Goal: Task Accomplishment & Management: Manage account settings

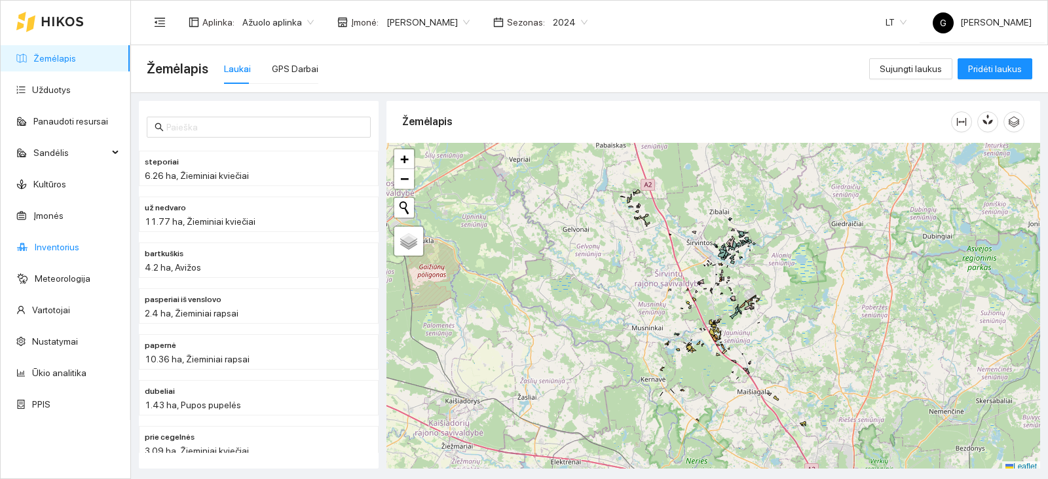
click at [69, 248] on link "Inventorius" at bounding box center [57, 247] width 45 height 10
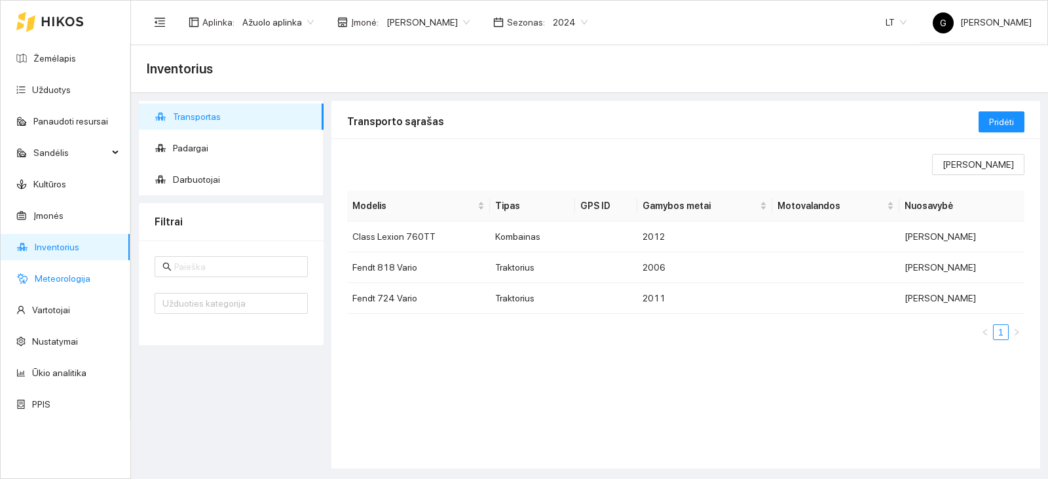
click at [72, 277] on link "Meteorologija" at bounding box center [63, 278] width 56 height 10
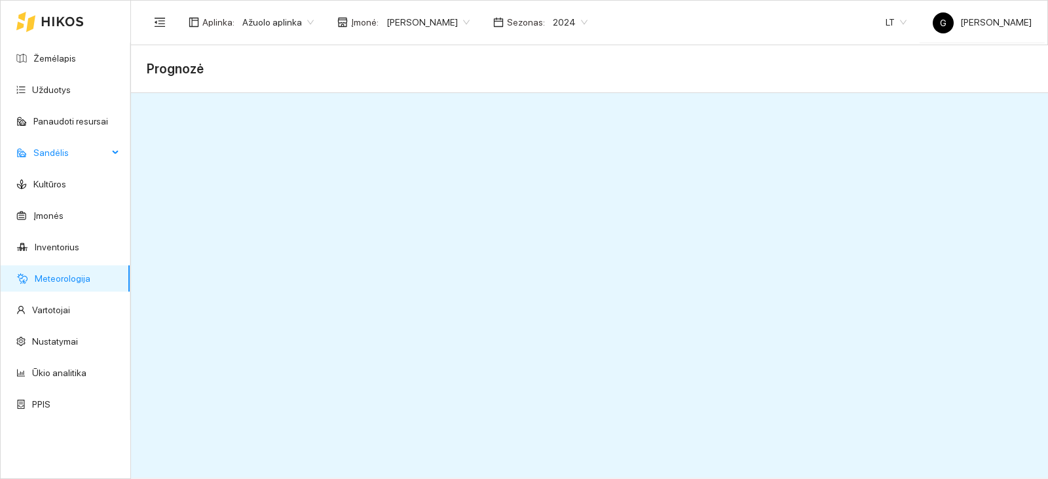
click at [102, 150] on span "Sandėlis" at bounding box center [70, 153] width 75 height 26
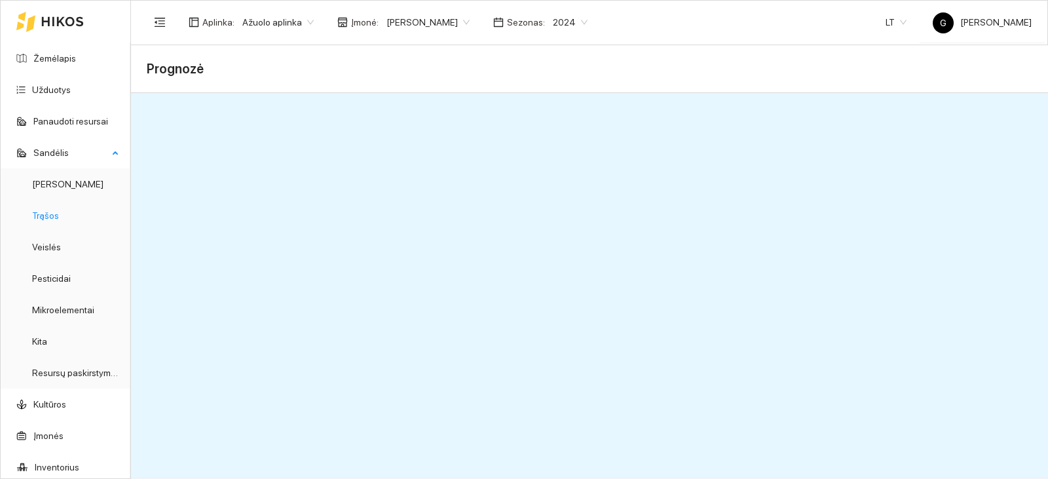
click at [48, 220] on link "Trąšos" at bounding box center [45, 215] width 27 height 10
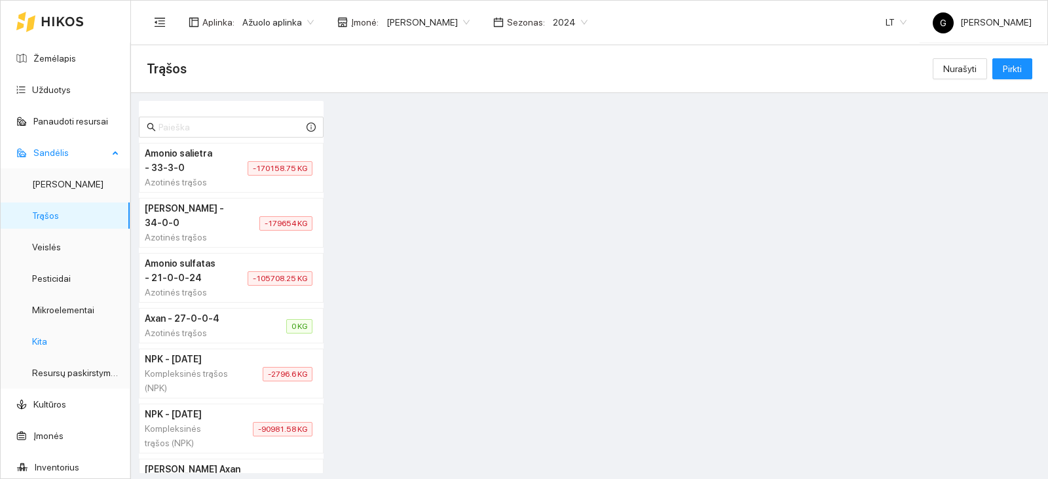
click at [44, 345] on link "Kita" at bounding box center [39, 341] width 15 height 10
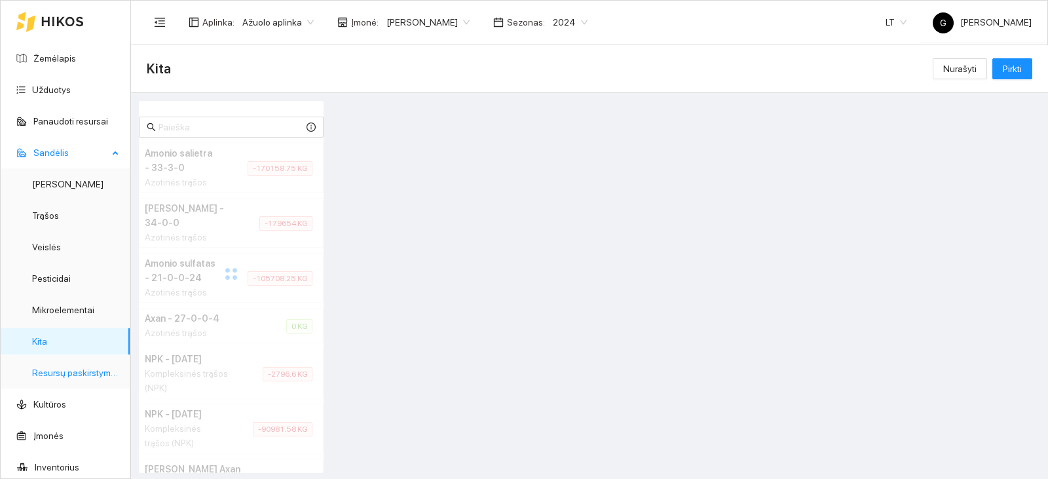
click at [65, 372] on link "Resursų paskirstymas" at bounding box center [76, 373] width 88 height 10
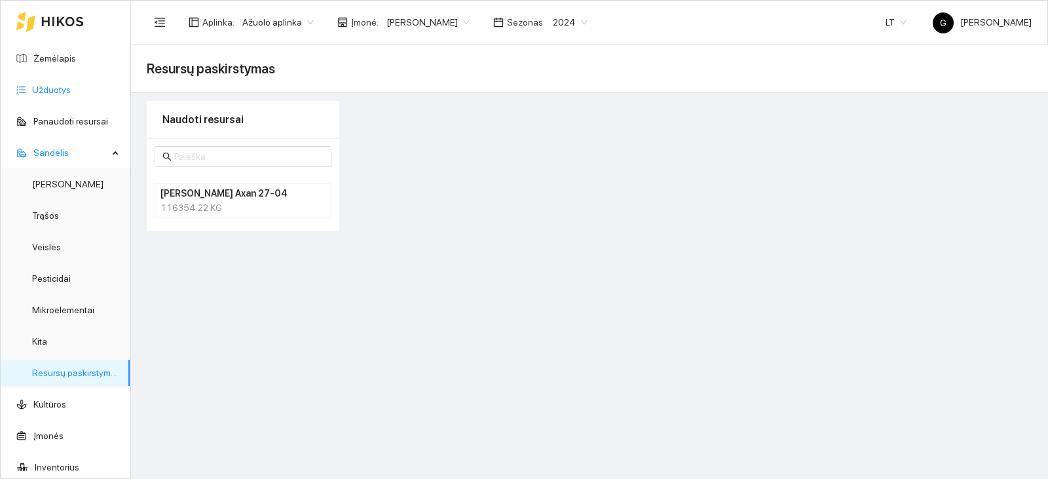
click at [62, 93] on link "Užduotys" at bounding box center [51, 90] width 39 height 10
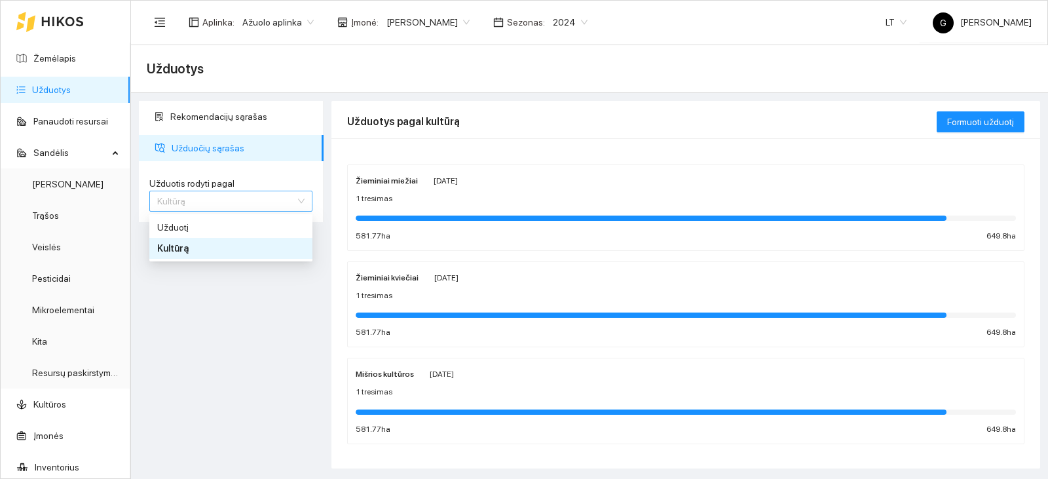
click at [258, 204] on span "Kultūrą" at bounding box center [230, 201] width 147 height 20
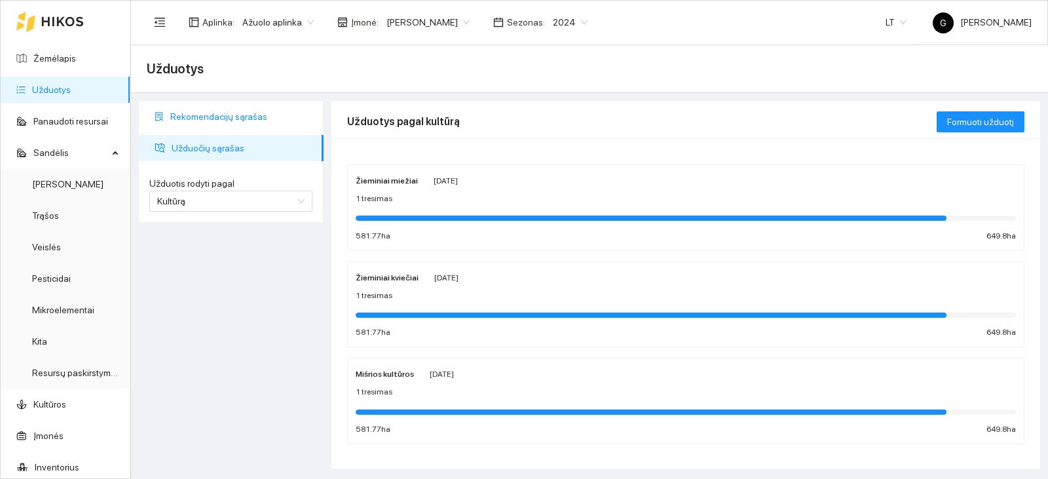
click at [247, 126] on span "Rekomendacijų sąrašas" at bounding box center [241, 117] width 143 height 26
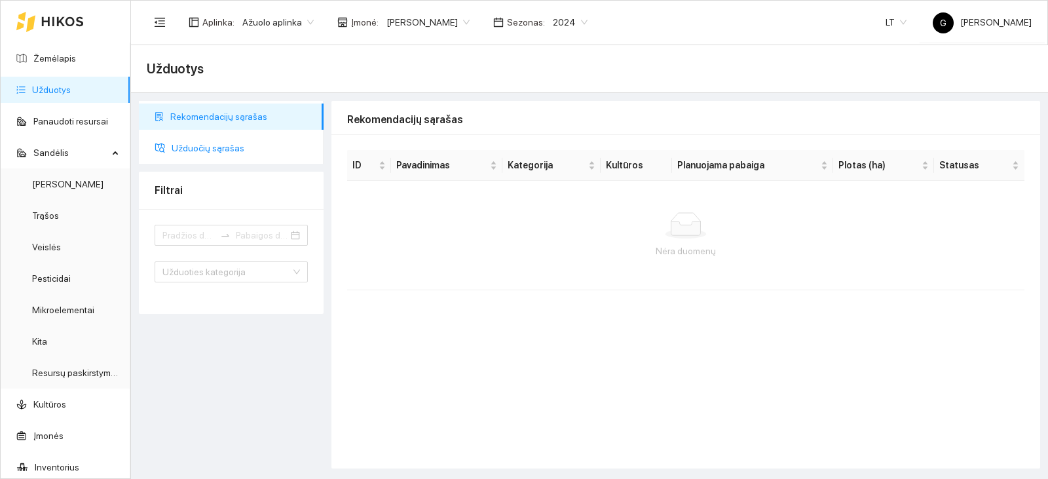
click at [253, 148] on span "Užduočių sąrašas" at bounding box center [243, 148] width 142 height 26
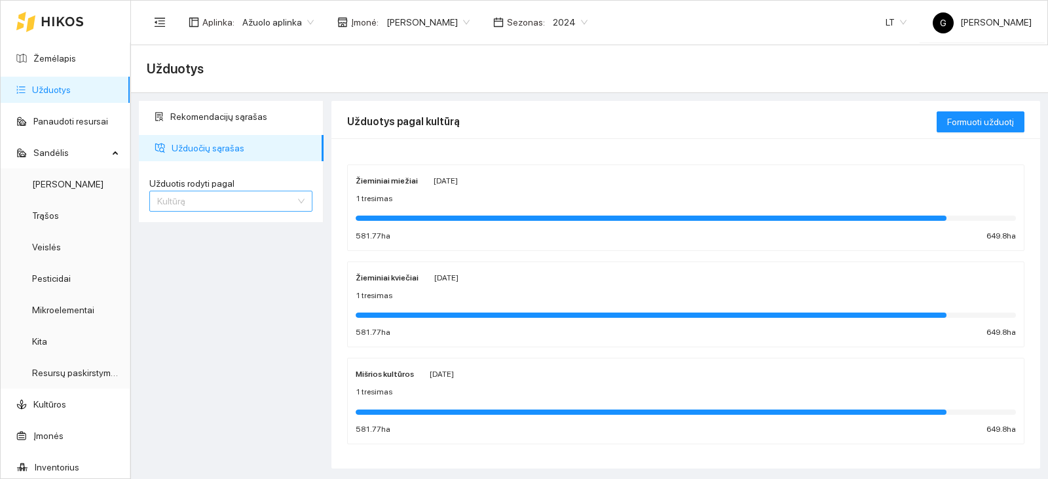
click at [275, 200] on span "Kultūrą" at bounding box center [230, 201] width 147 height 20
click at [257, 222] on div "Užduotį" at bounding box center [230, 227] width 147 height 14
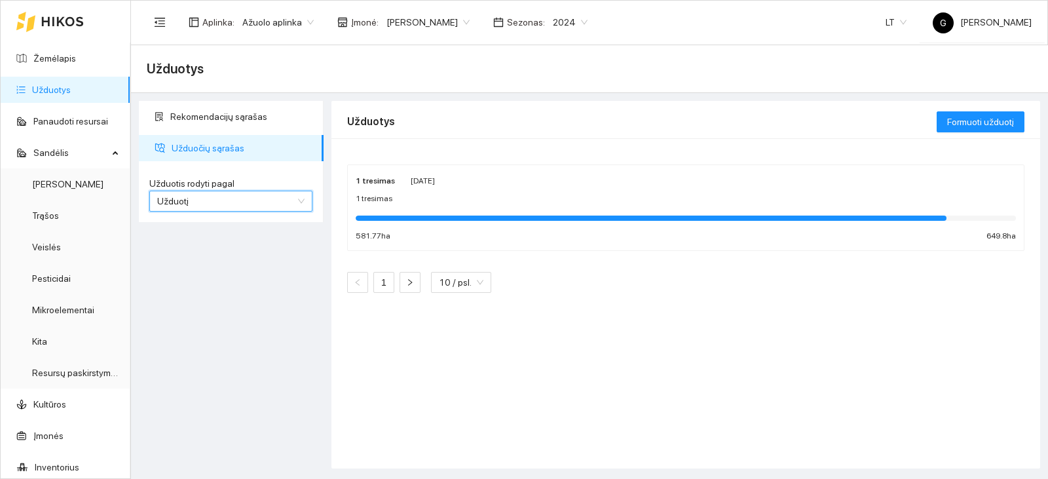
click at [450, 14] on div "[PERSON_NAME]" at bounding box center [428, 22] width 99 height 21
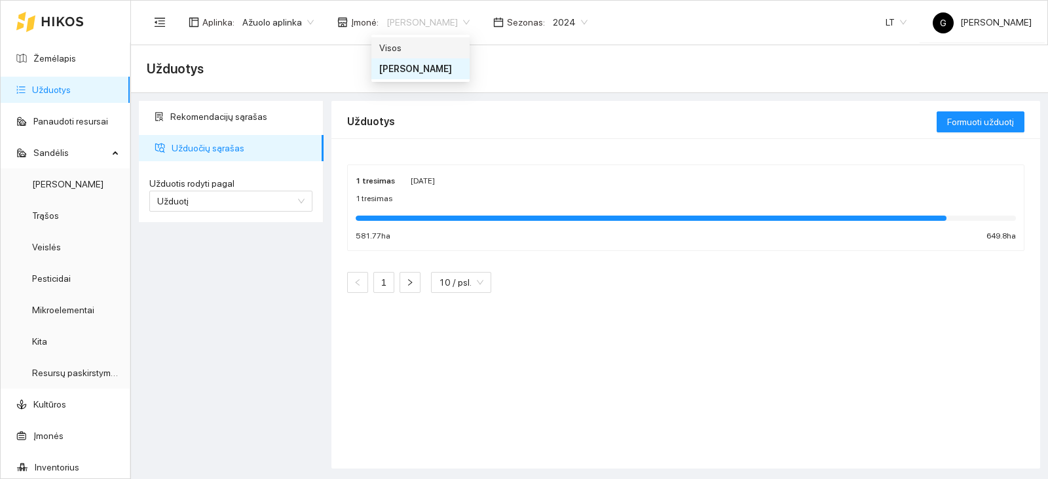
click at [429, 51] on div "Visos" at bounding box center [420, 48] width 83 height 14
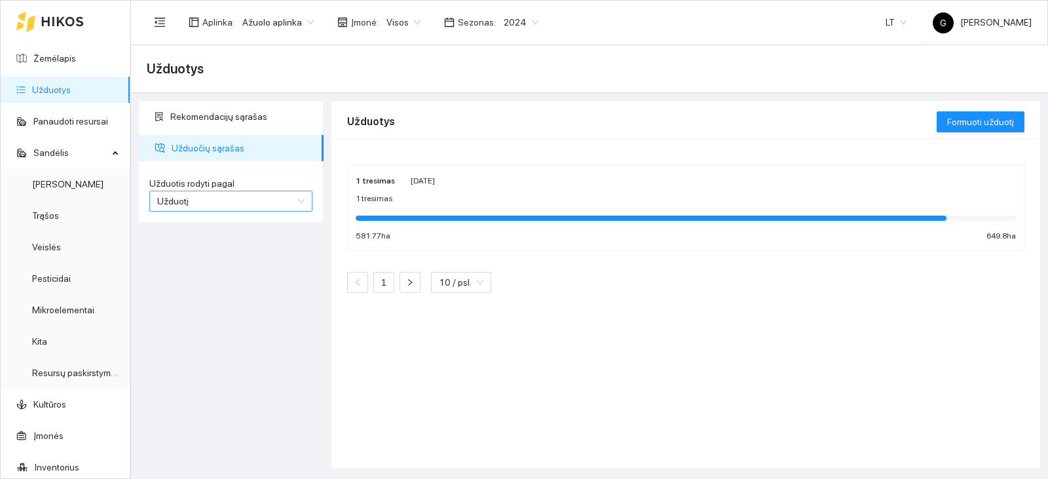
click at [272, 206] on span "Užduotį" at bounding box center [230, 201] width 147 height 20
click at [261, 256] on div "Kultūrą" at bounding box center [230, 248] width 163 height 21
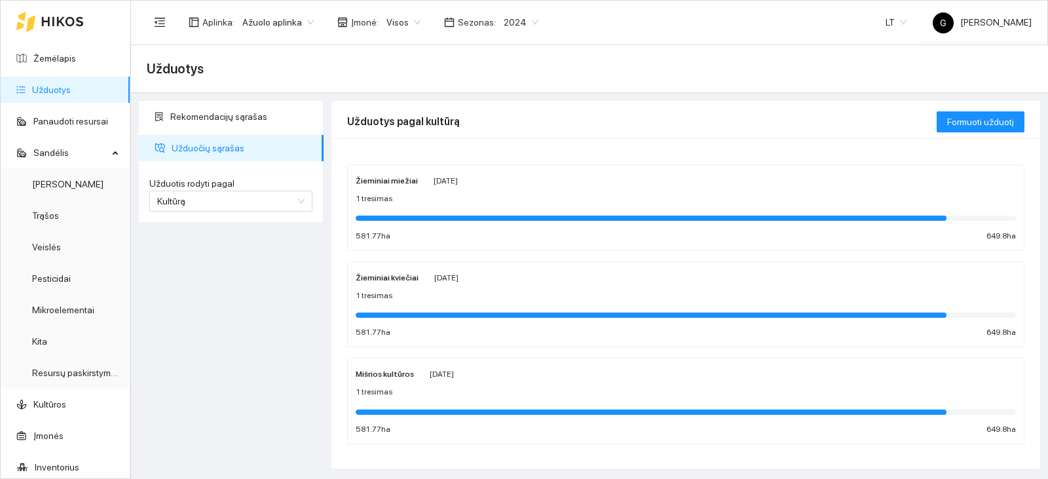
click at [476, 19] on span "Sezonas :" at bounding box center [477, 22] width 38 height 14
click at [528, 24] on div "2024" at bounding box center [521, 22] width 50 height 21
click at [507, 158] on div "2025" at bounding box center [510, 152] width 34 height 14
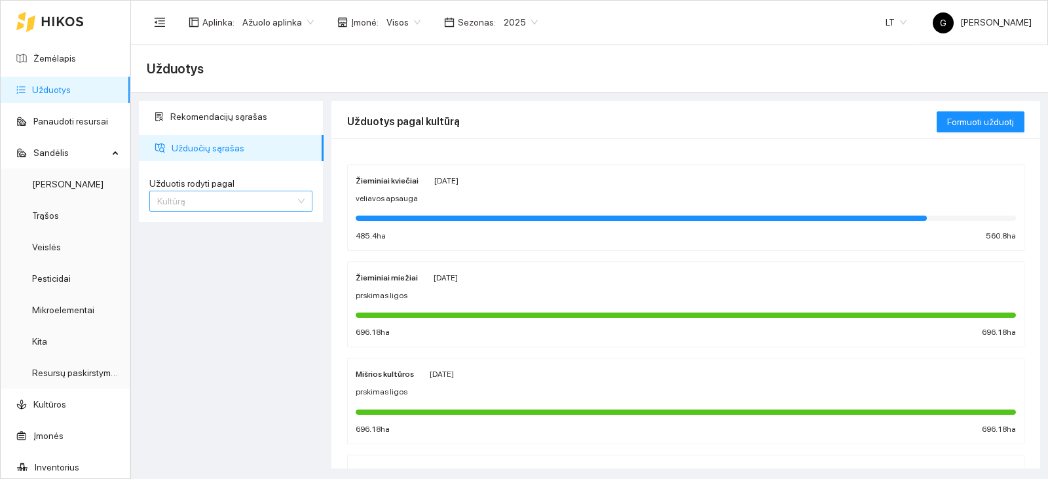
click at [248, 197] on span "Kultūrą" at bounding box center [230, 201] width 147 height 20
click at [239, 220] on div "Užduotį" at bounding box center [230, 227] width 163 height 21
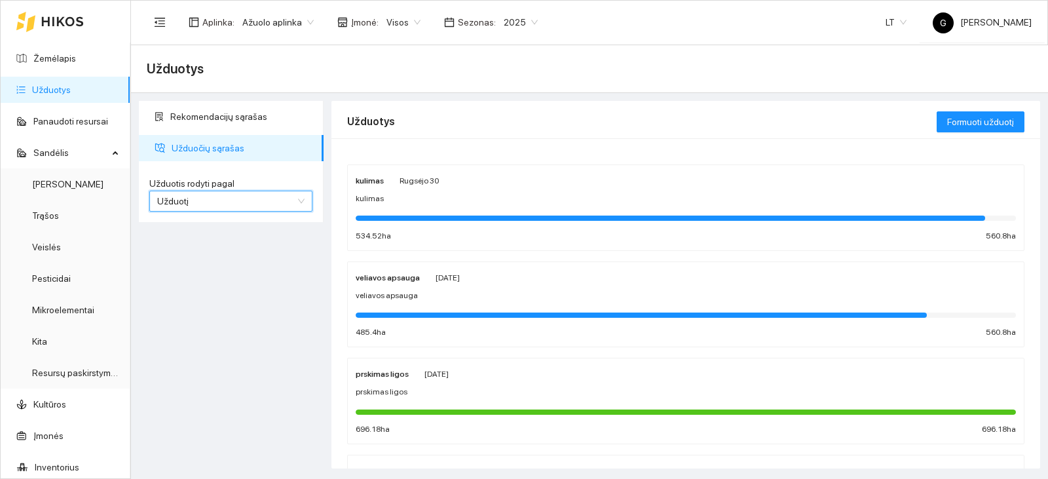
click at [854, 180] on div "kulimas [DATE]" at bounding box center [686, 180] width 661 height 14
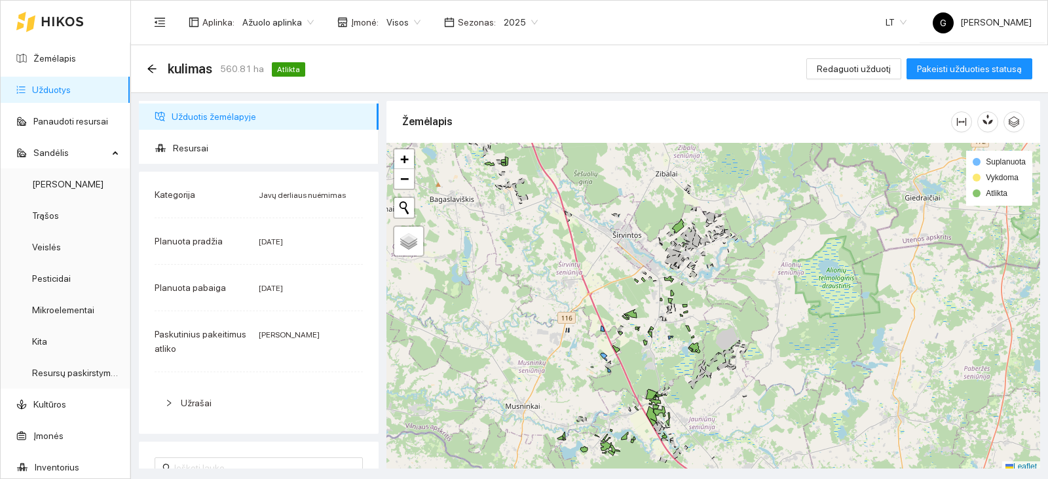
scroll to position [4, 0]
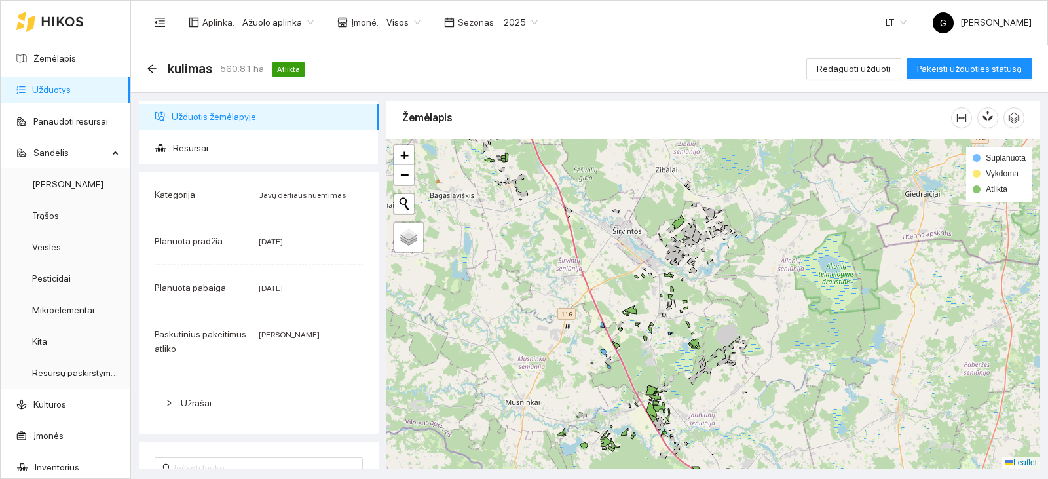
drag, startPoint x: 658, startPoint y: 304, endPoint x: 592, endPoint y: 243, distance: 90.0
click at [592, 243] on div "+ − Nieko nerasta. Bandykite dar kartą. Žemėlapis Palydovas Leaflet Suplanuota …" at bounding box center [714, 304] width 654 height 330
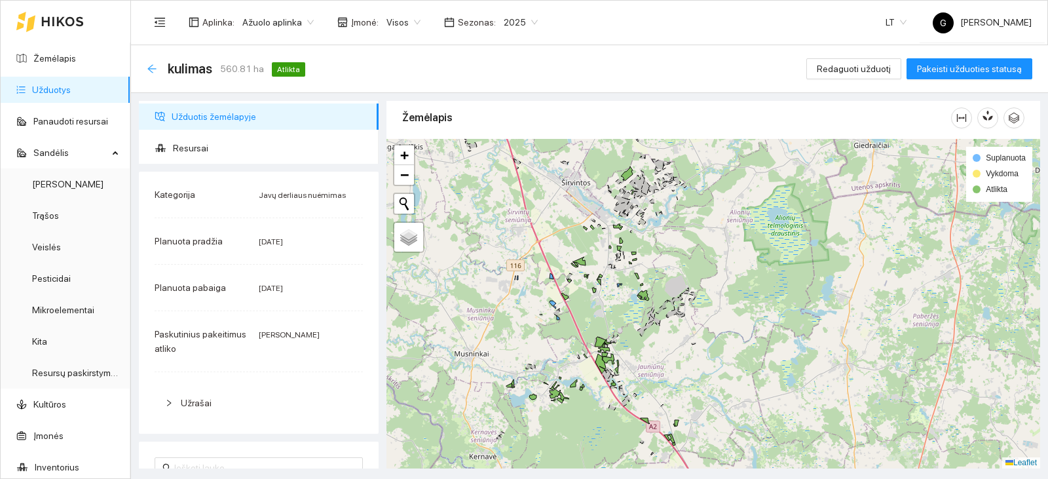
click at [154, 66] on icon "arrow-left" at bounding box center [152, 69] width 10 height 10
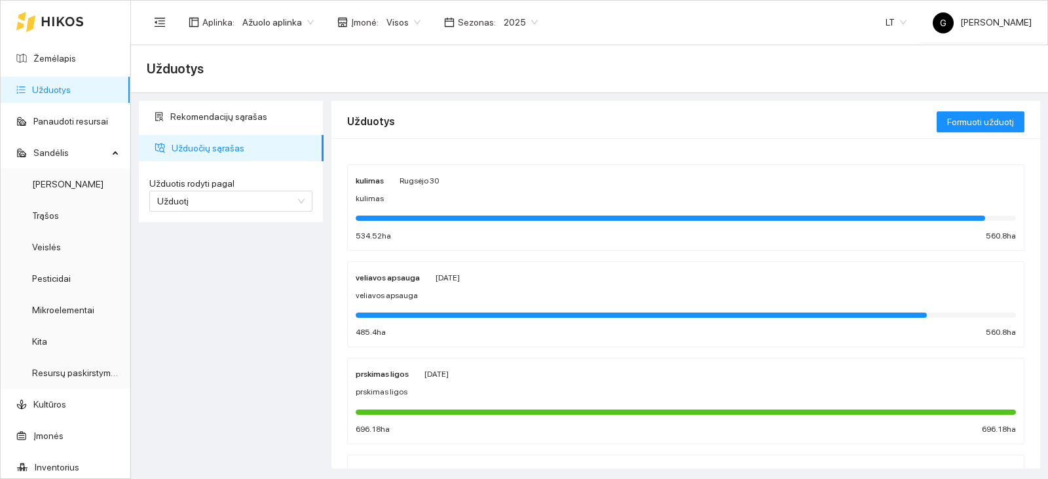
click at [542, 279] on div "veliavos apsauga [DATE]" at bounding box center [686, 277] width 661 height 14
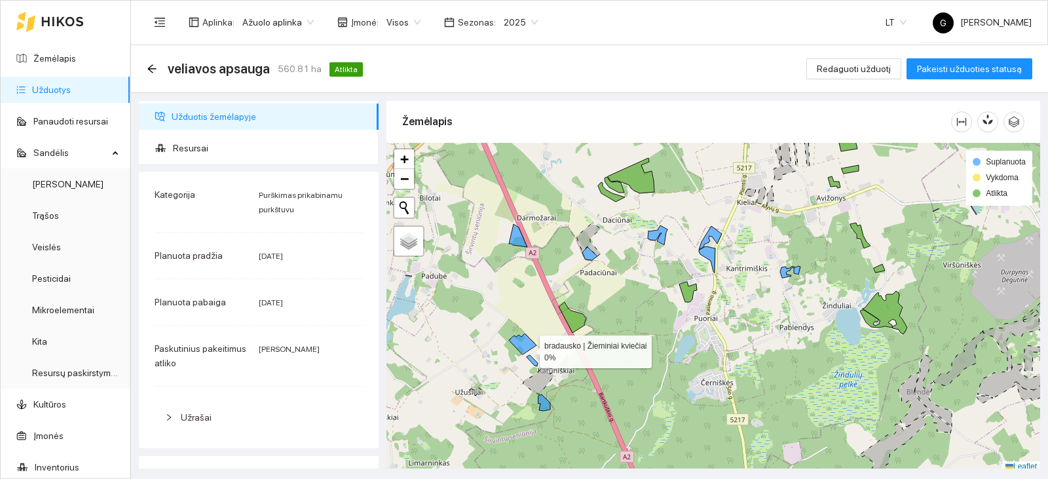
click at [528, 349] on div "bradausko | Žieminiai kviečiai 0% + − Nieko nerasta. Bandykite dar kartą. Žemėl…" at bounding box center [714, 308] width 654 height 330
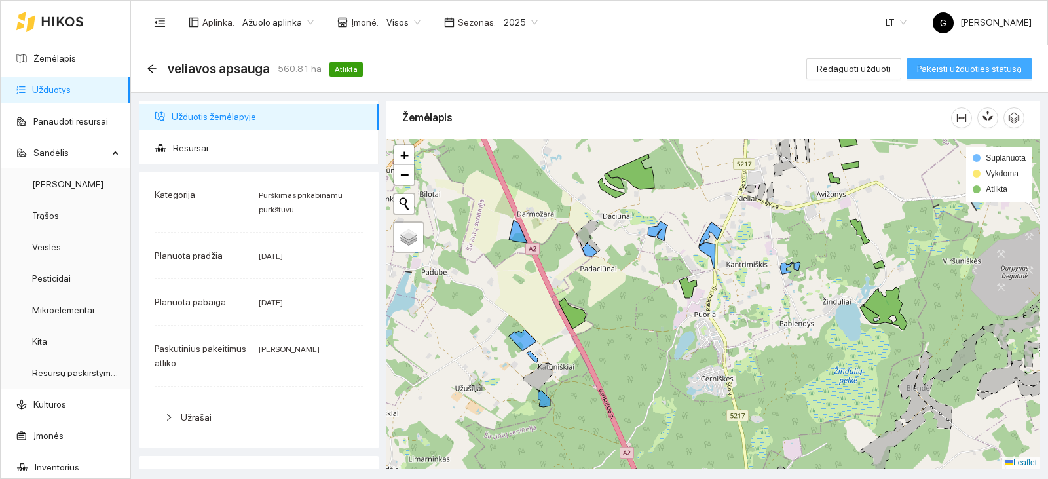
click at [977, 76] on button "Pakeisti užduoties statusą" at bounding box center [970, 68] width 126 height 21
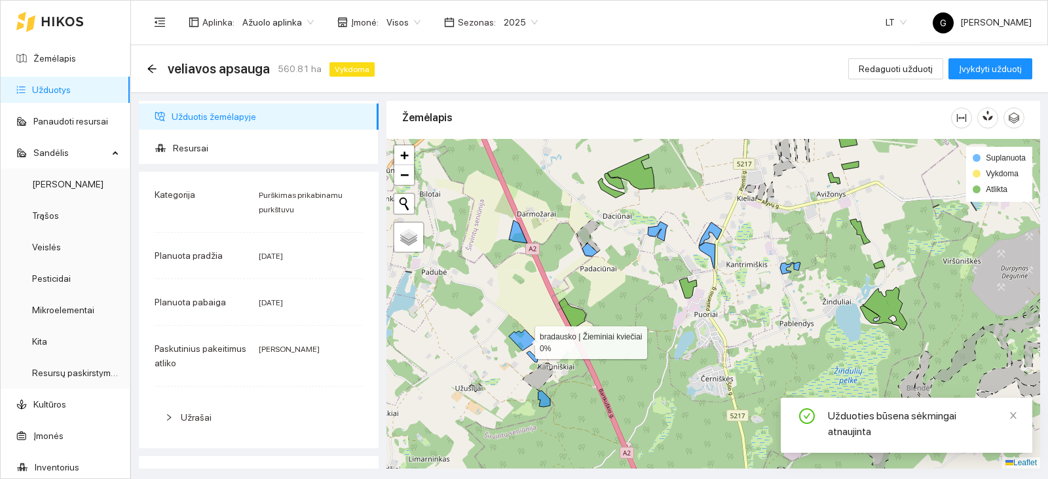
click at [524, 339] on icon at bounding box center [523, 340] width 28 height 21
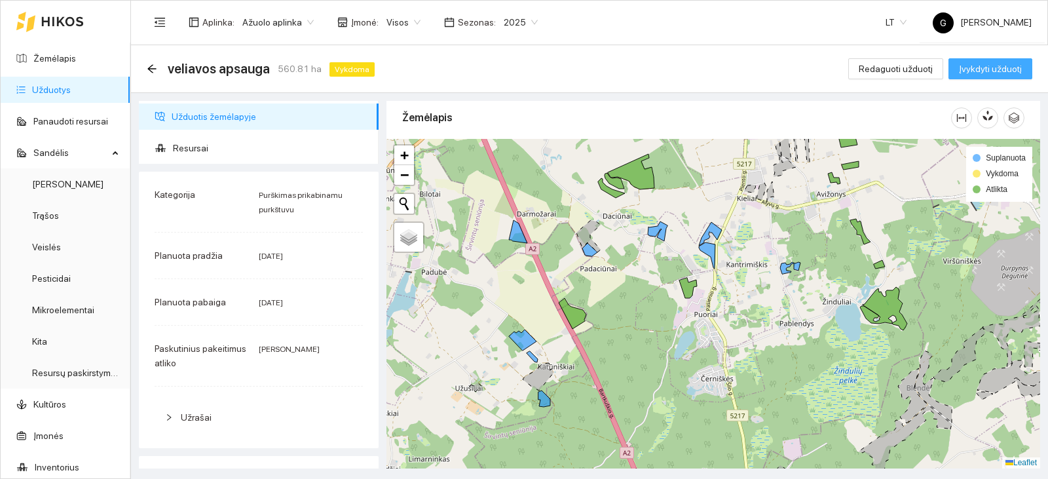
click at [985, 71] on span "Įvykdyti užduotį" at bounding box center [990, 69] width 63 height 14
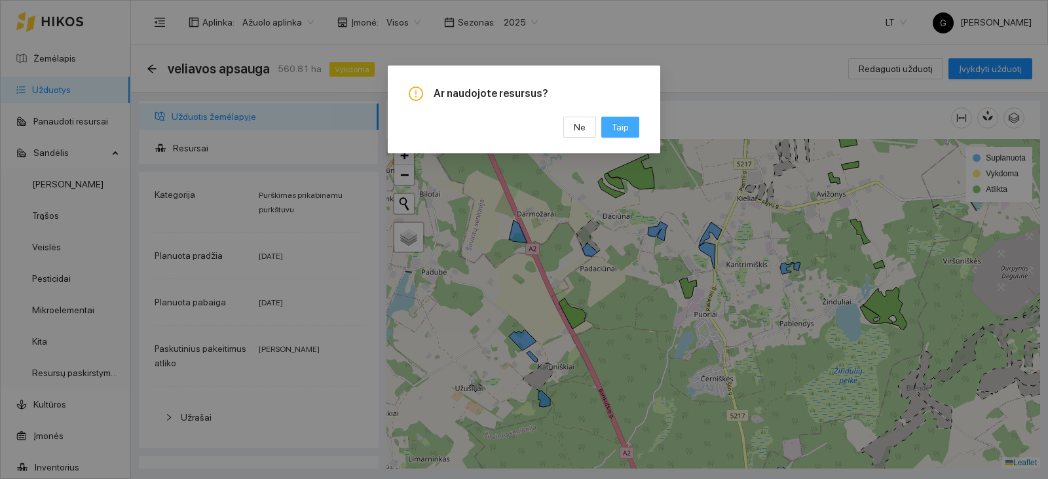
click at [635, 128] on button "Taip" at bounding box center [621, 127] width 38 height 21
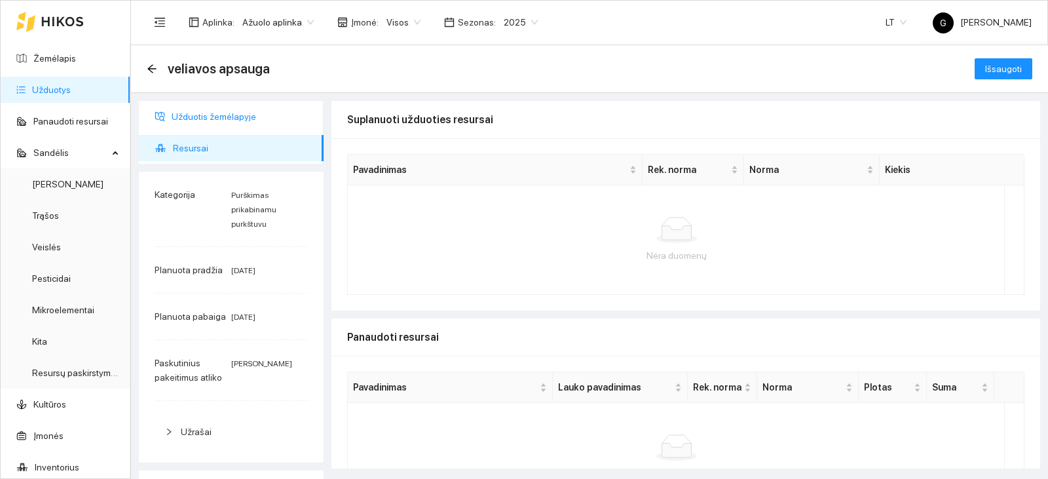
click at [251, 117] on span "Užduotis žemėlapyje" at bounding box center [243, 117] width 142 height 26
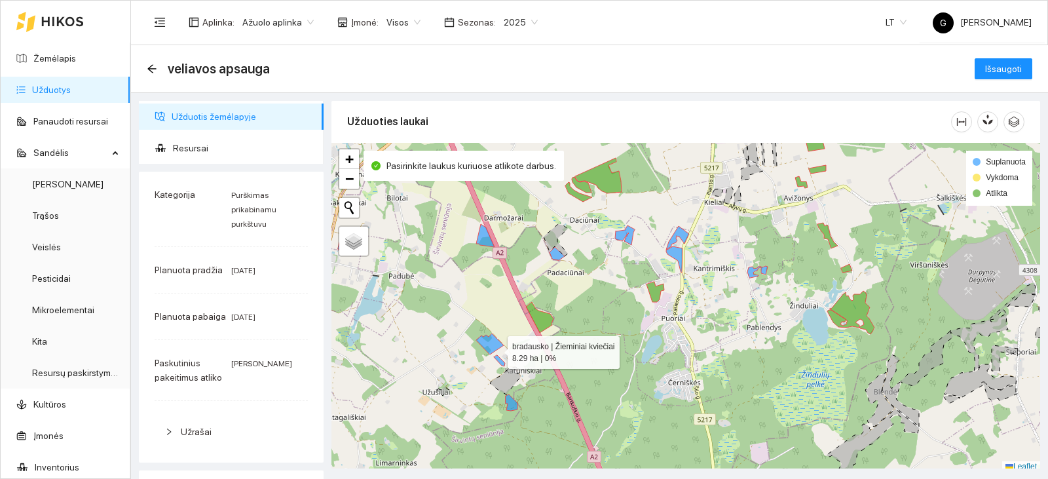
scroll to position [4, 0]
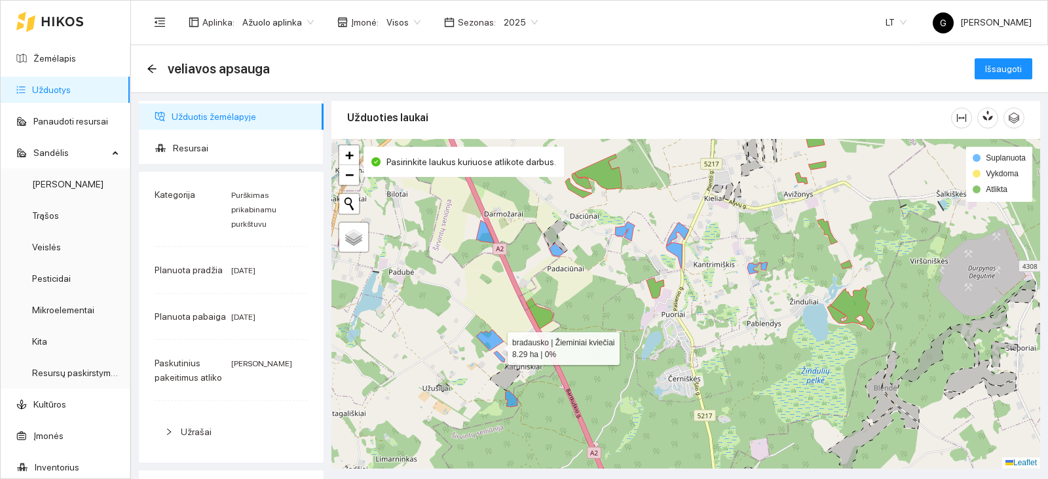
click at [496, 345] on icon at bounding box center [490, 340] width 28 height 21
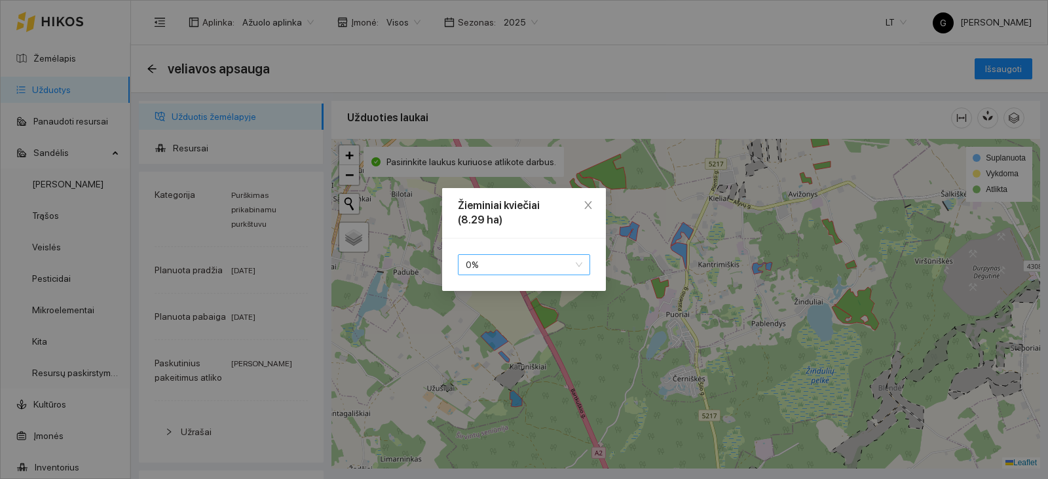
click at [504, 261] on span "0 %" at bounding box center [524, 265] width 117 height 20
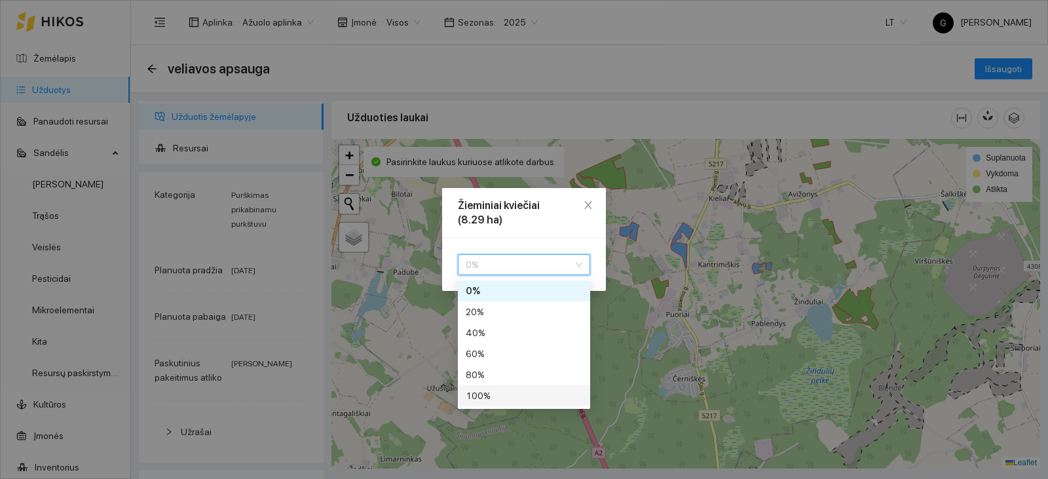
click at [493, 390] on div "100 %" at bounding box center [524, 396] width 117 height 14
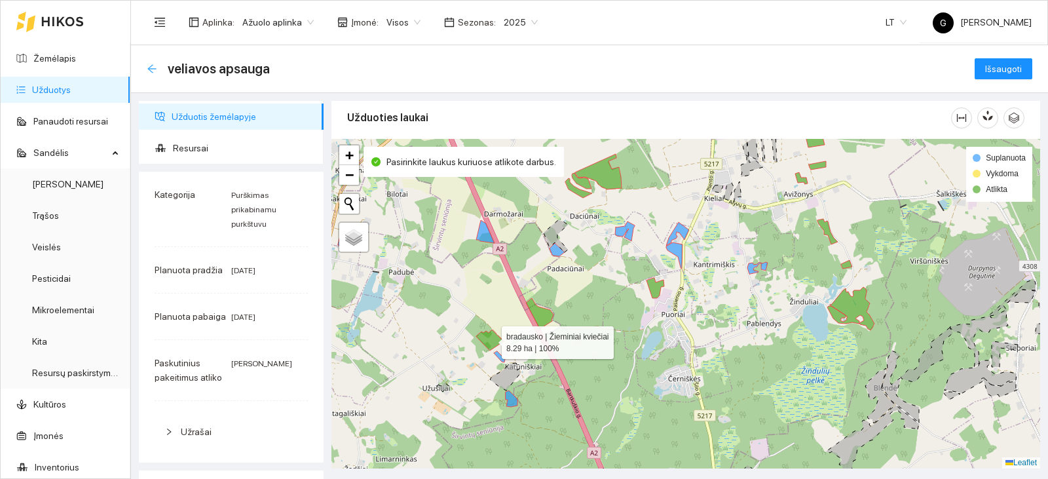
click at [151, 65] on icon "arrow-left" at bounding box center [152, 69] width 10 height 10
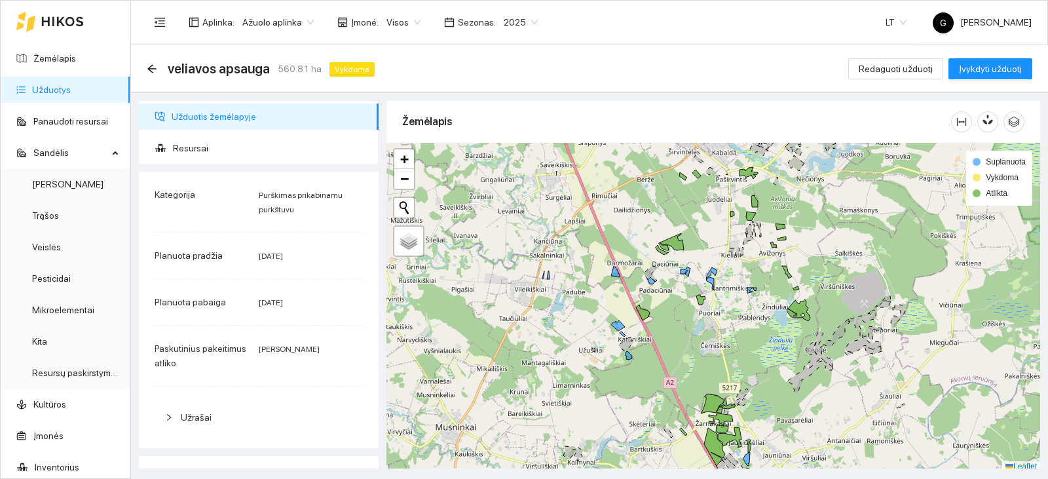
click at [151, 65] on icon "arrow-left" at bounding box center [152, 69] width 10 height 10
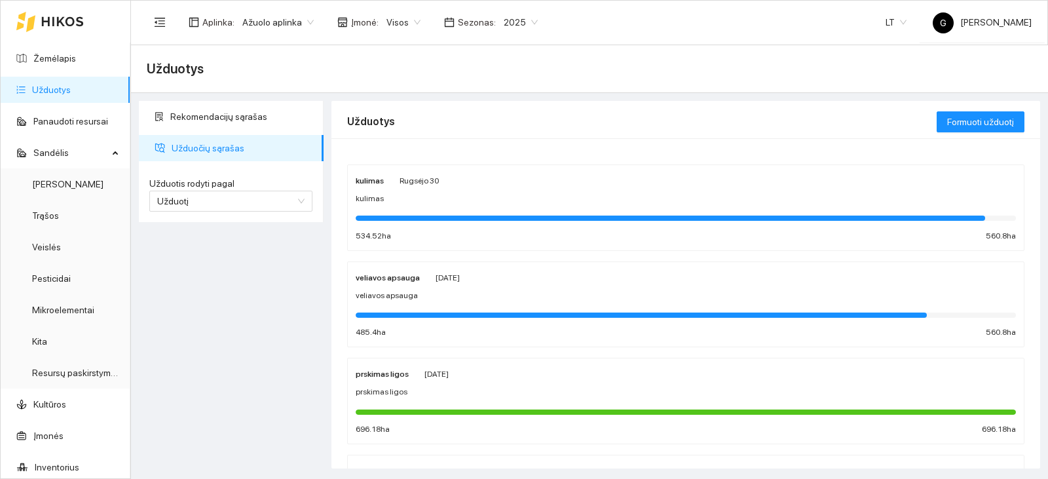
click at [425, 300] on div "veliavos apsauga" at bounding box center [686, 296] width 661 height 12
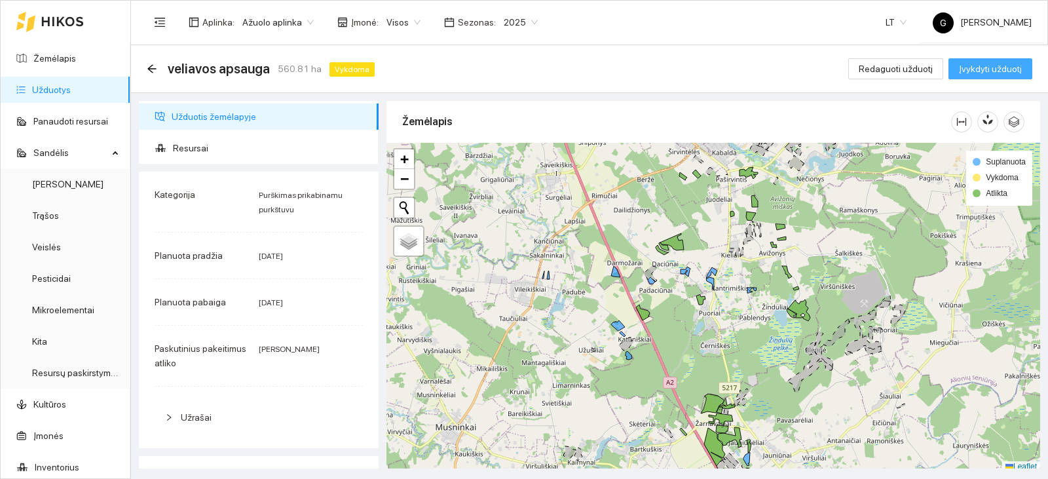
click at [987, 66] on span "Įvykdyti užduotį" at bounding box center [990, 69] width 63 height 14
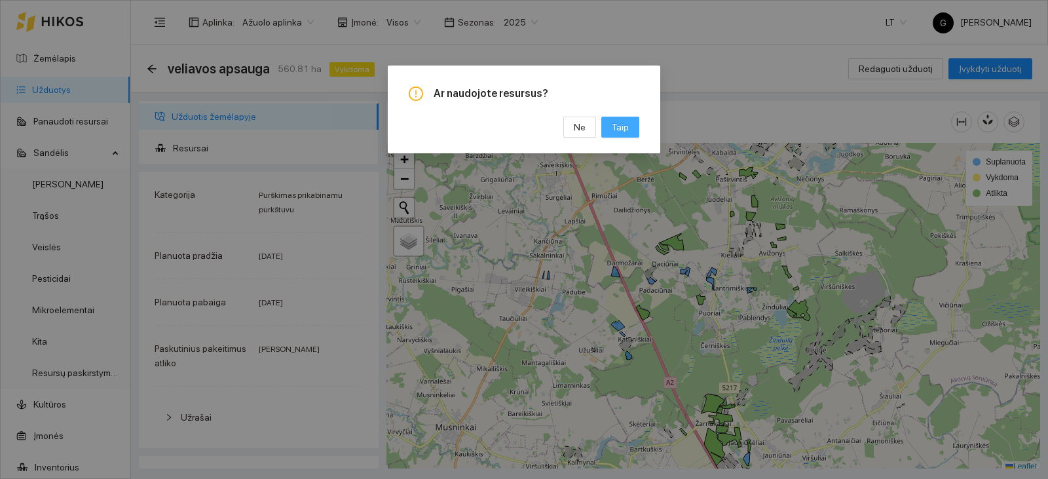
click at [631, 125] on button "Taip" at bounding box center [621, 127] width 38 height 21
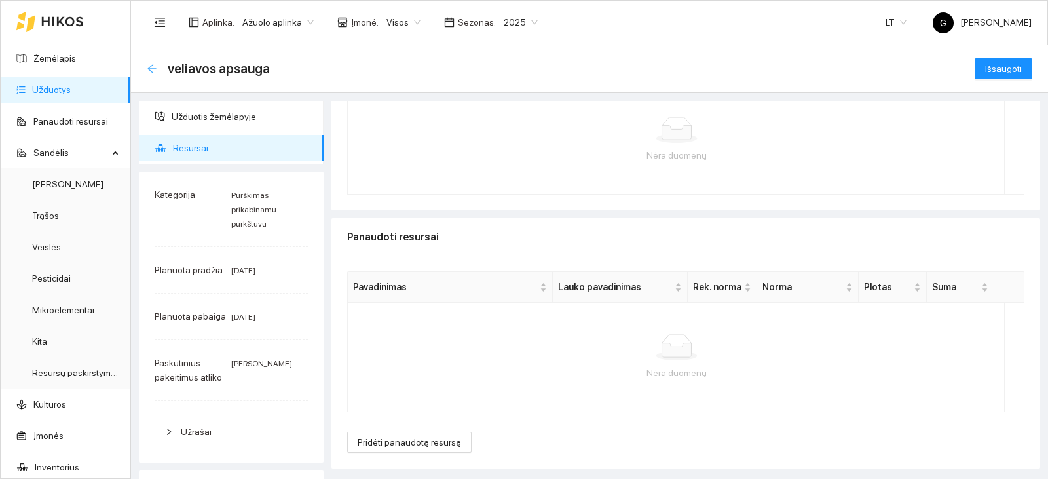
click at [153, 68] on icon "arrow-left" at bounding box center [151, 68] width 9 height 9
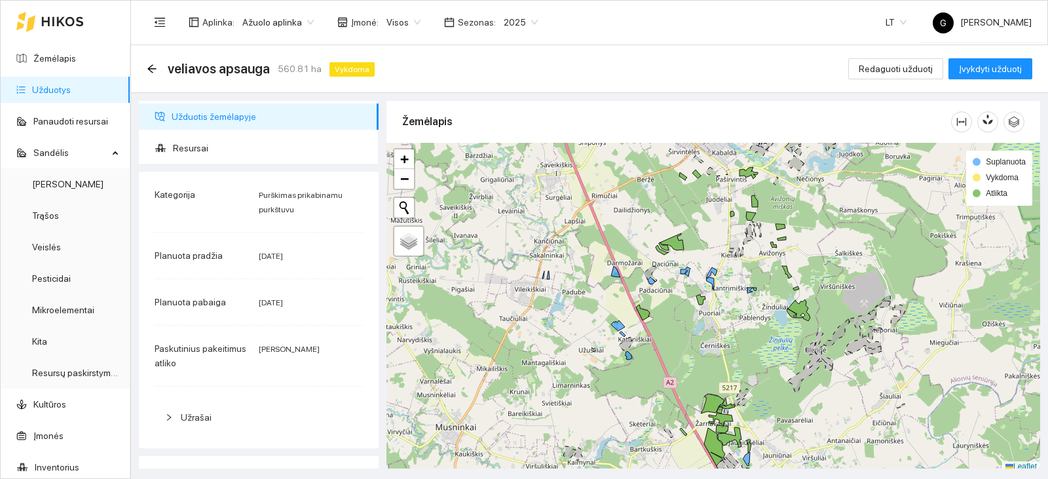
click at [153, 68] on icon "arrow-left" at bounding box center [151, 68] width 9 height 9
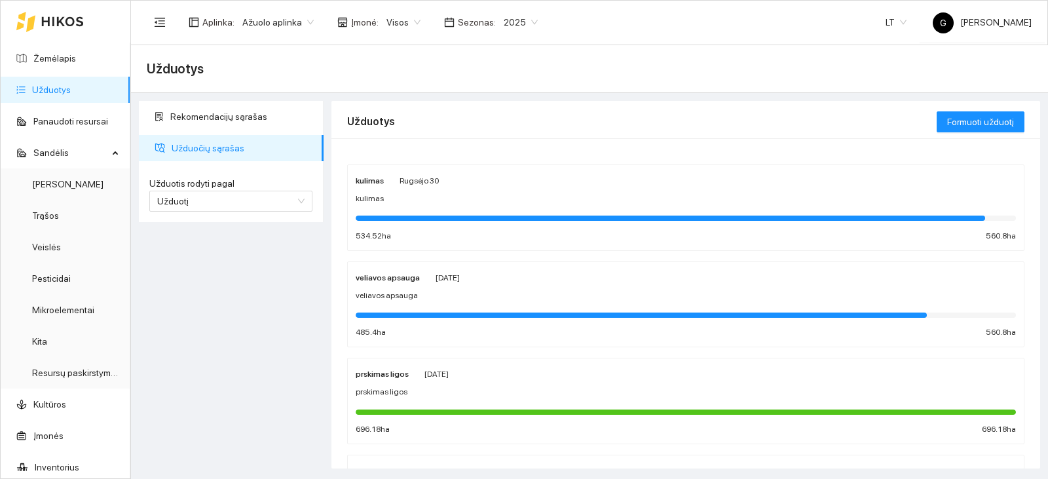
click at [483, 214] on div at bounding box center [686, 217] width 661 height 14
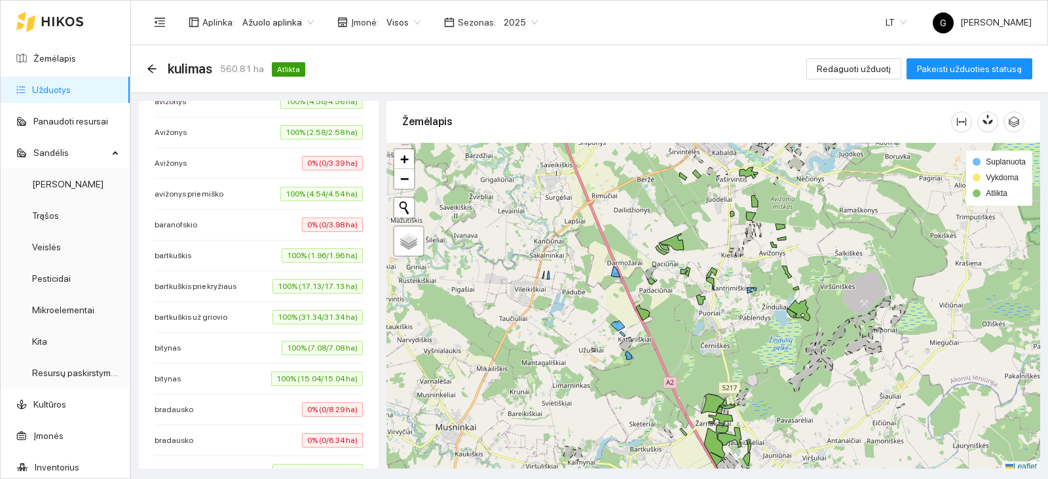
scroll to position [655, 0]
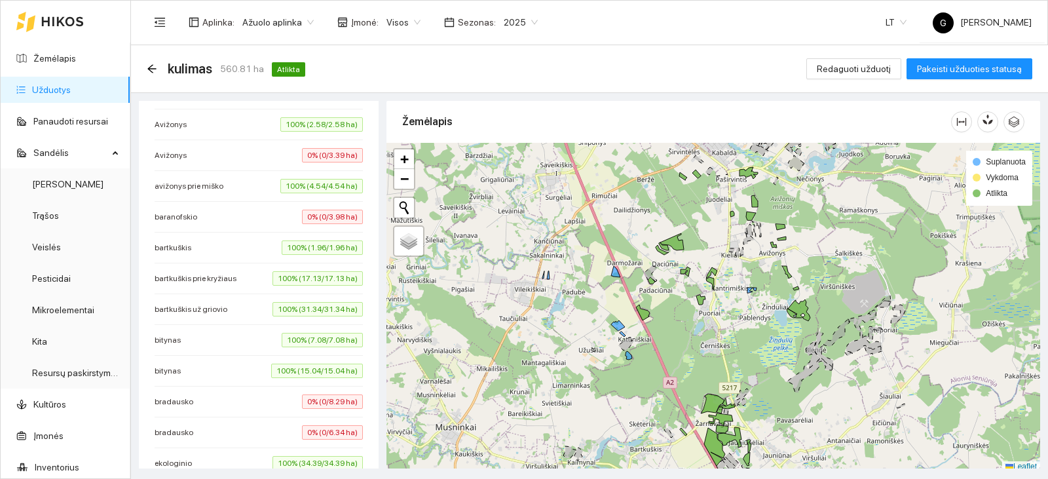
click at [332, 156] on span "0% (0/3.39 ha)" at bounding box center [332, 155] width 61 height 14
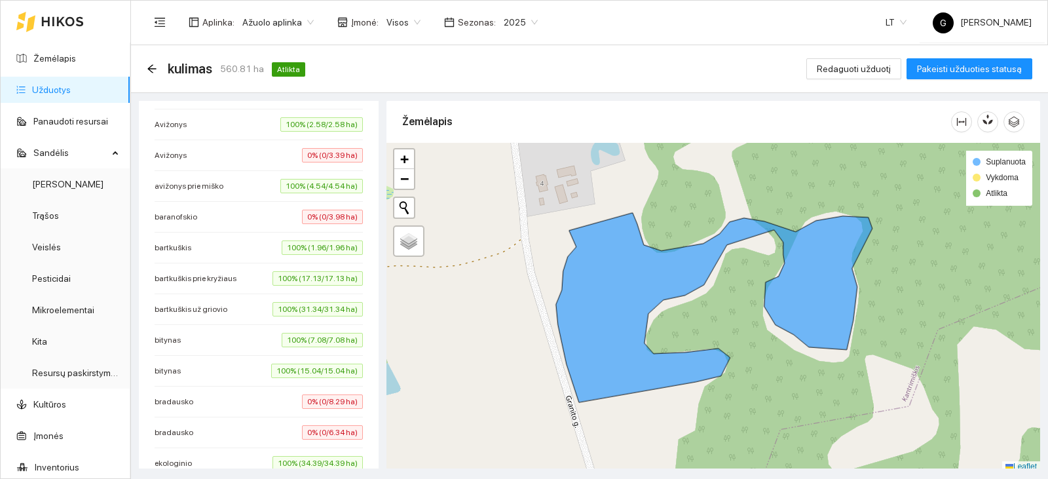
click at [317, 218] on span "0% (0/3.98 ha)" at bounding box center [332, 217] width 61 height 14
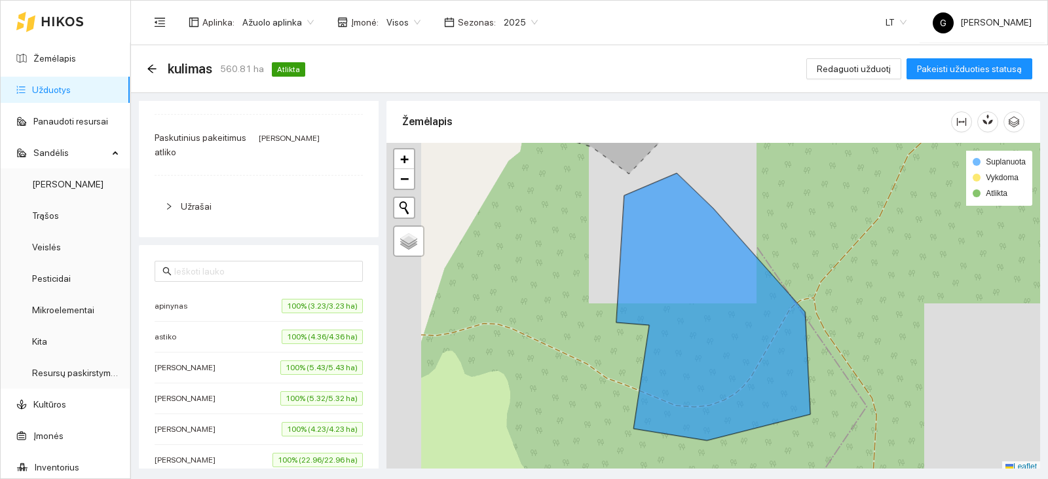
scroll to position [0, 0]
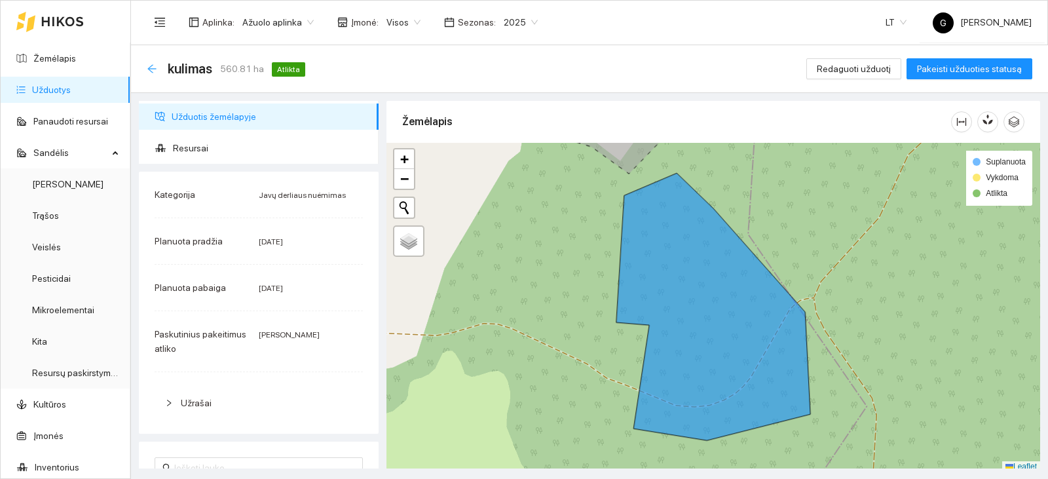
click at [153, 69] on icon "arrow-left" at bounding box center [151, 68] width 9 height 9
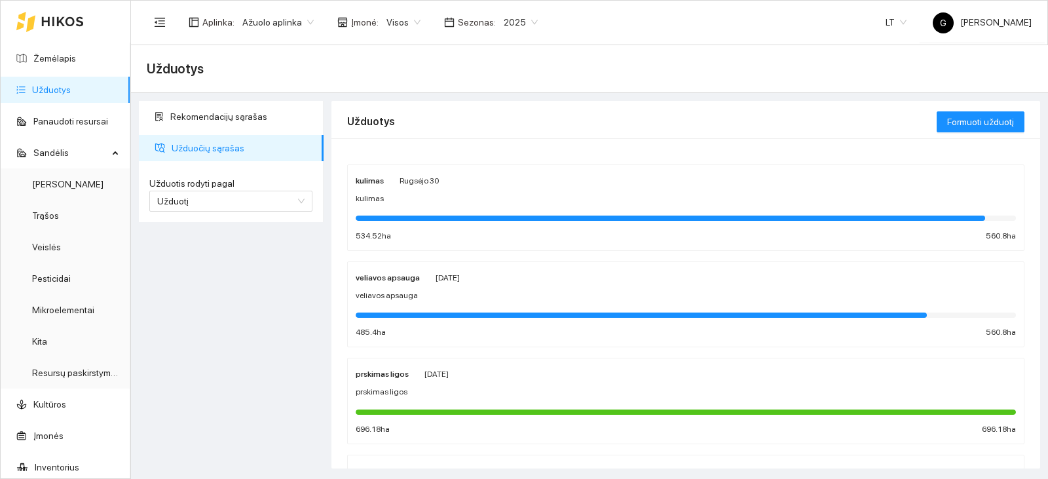
click at [558, 238] on div "534.52 ha 560.8 ha" at bounding box center [686, 236] width 661 height 12
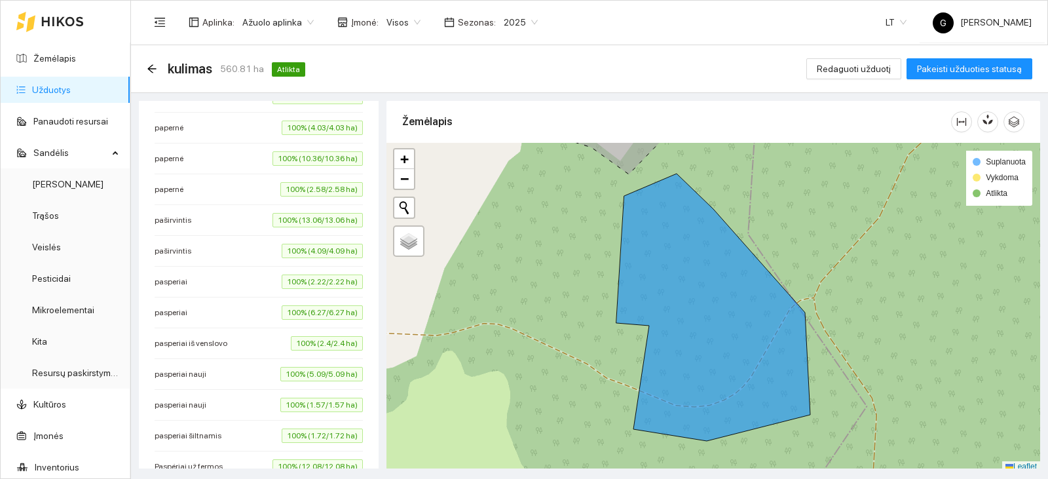
scroll to position [1060, 0]
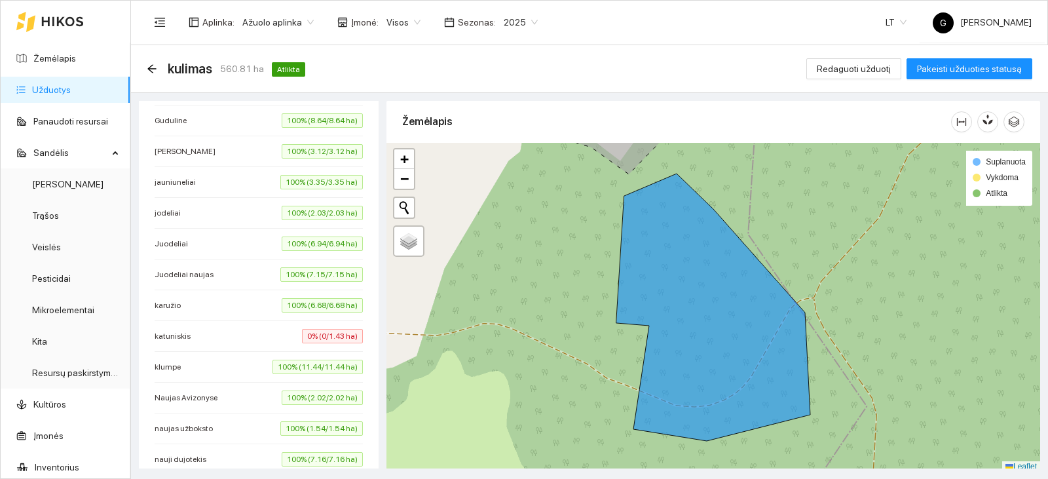
click at [330, 331] on span "0% (0/1.43 ha)" at bounding box center [332, 336] width 61 height 14
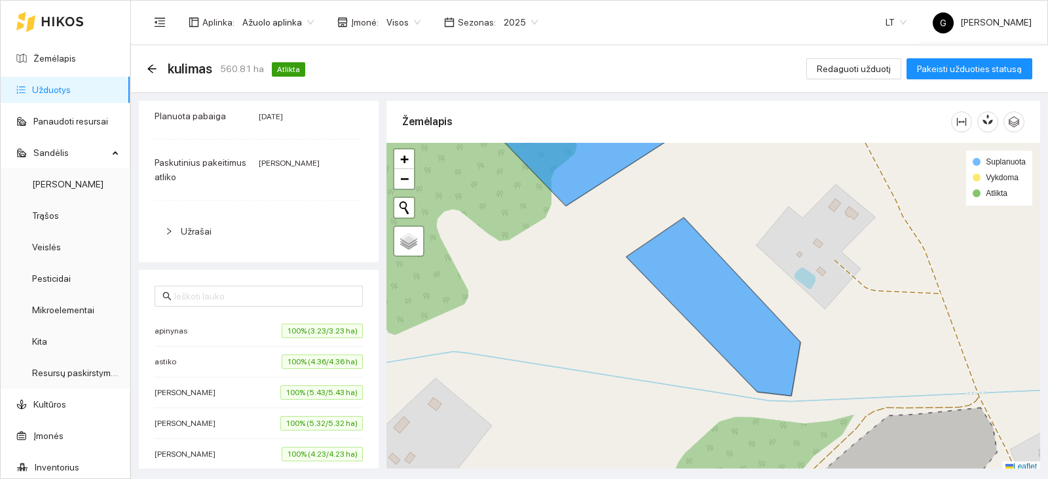
scroll to position [0, 0]
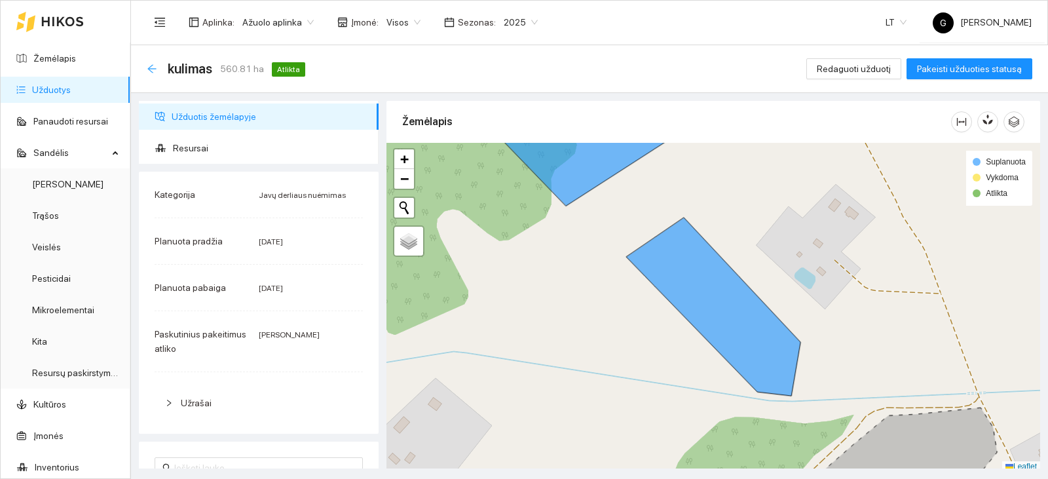
click at [150, 69] on icon "arrow-left" at bounding box center [151, 68] width 9 height 9
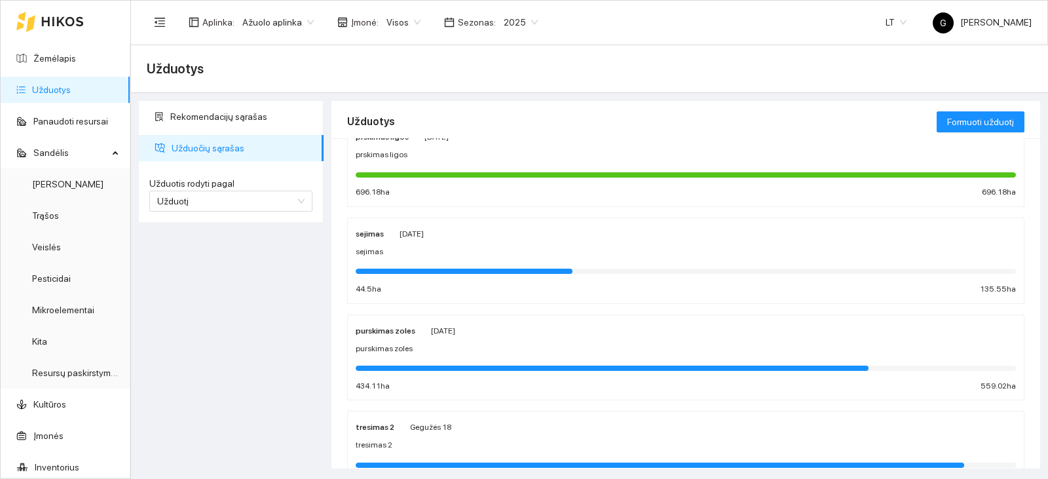
scroll to position [262, 0]
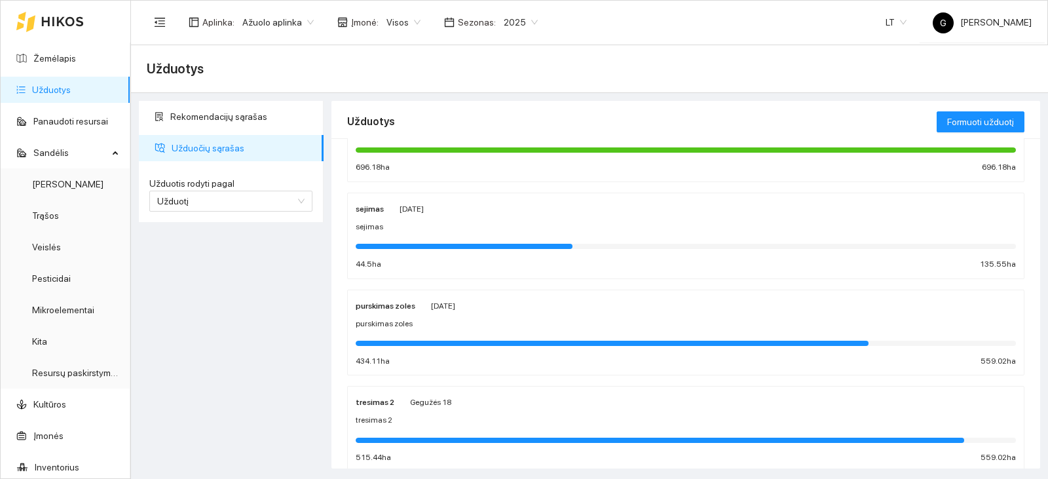
click at [499, 10] on div "Aplinka : Ažuolo aplinka Įmonė : Visos Sezonas : 2025" at bounding box center [346, 22] width 399 height 26
click at [504, 25] on span "2025" at bounding box center [521, 22] width 34 height 20
click at [497, 170] on div "2026" at bounding box center [510, 173] width 34 height 14
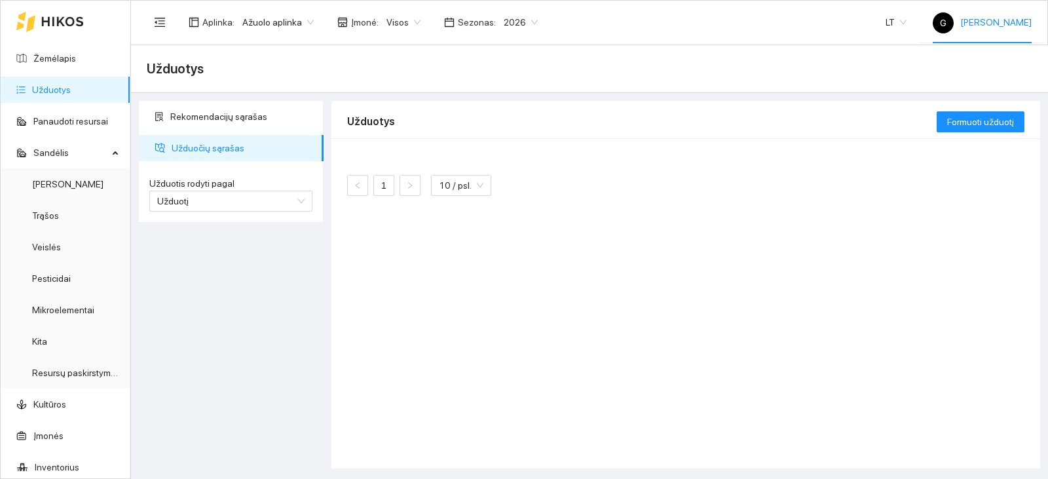
click at [961, 22] on span "G [PERSON_NAME]" at bounding box center [982, 22] width 99 height 10
click at [69, 61] on link "Žemėlapis" at bounding box center [54, 58] width 43 height 10
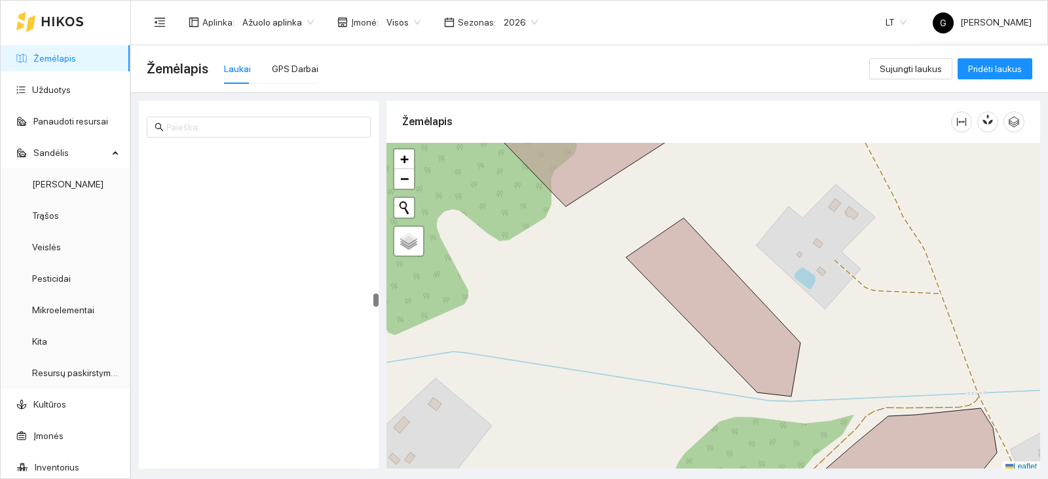
scroll to position [4325, 0]
